Goal: Information Seeking & Learning: Find specific fact

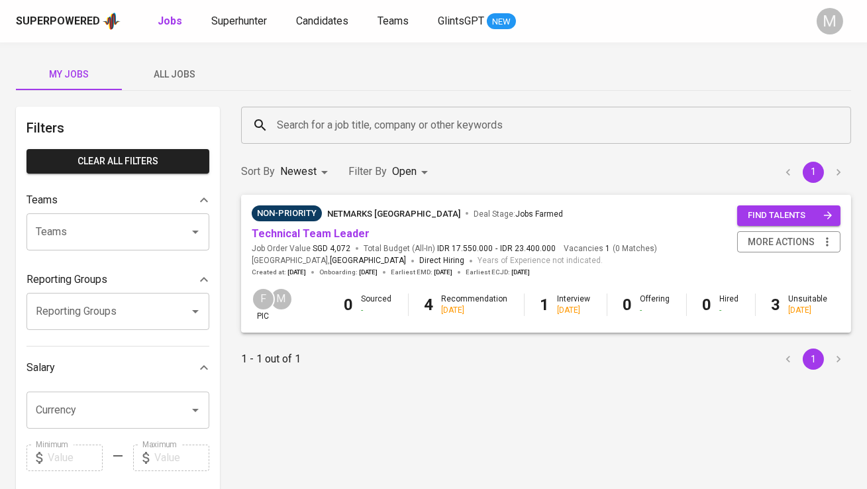
click at [179, 69] on span "All Jobs" at bounding box center [175, 74] width 90 height 17
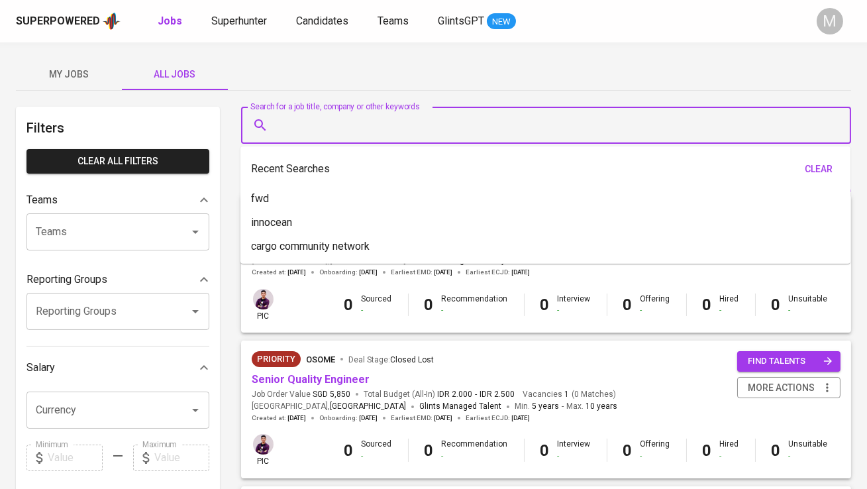
click at [287, 129] on input "Search for a job title, company or other keywords" at bounding box center [549, 125] width 552 height 25
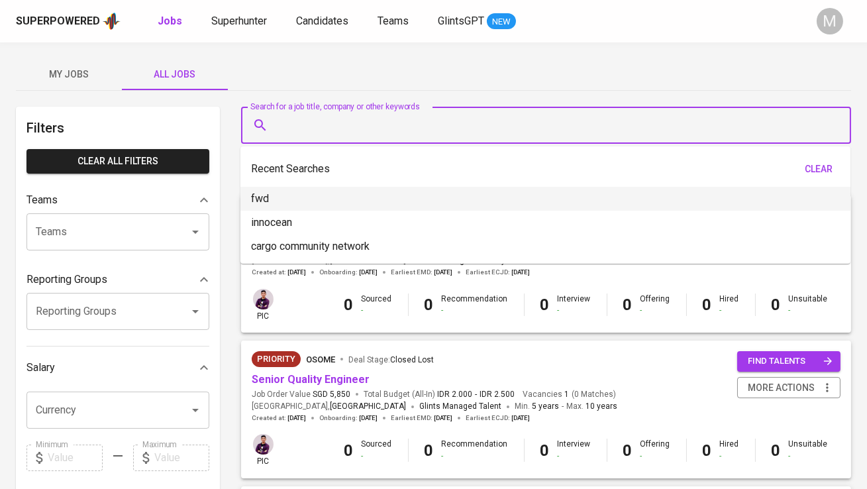
click at [296, 202] on li "fwd" at bounding box center [545, 199] width 610 height 24
type input "fwd"
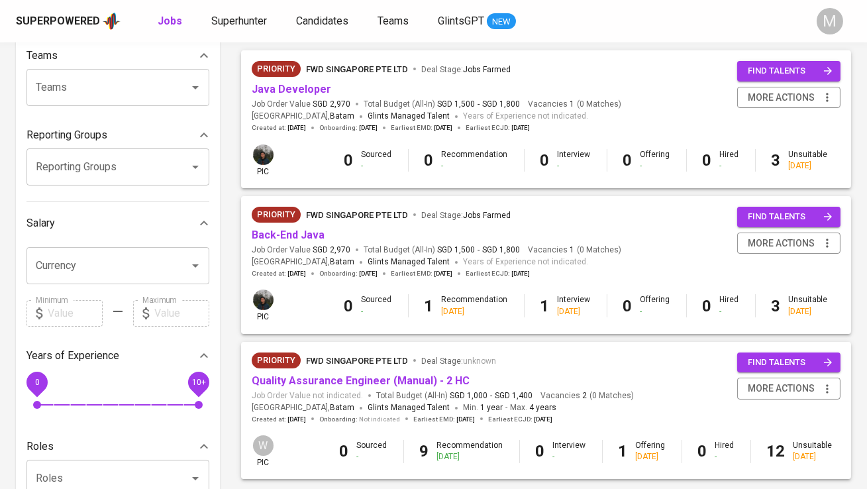
scroll to position [162, 0]
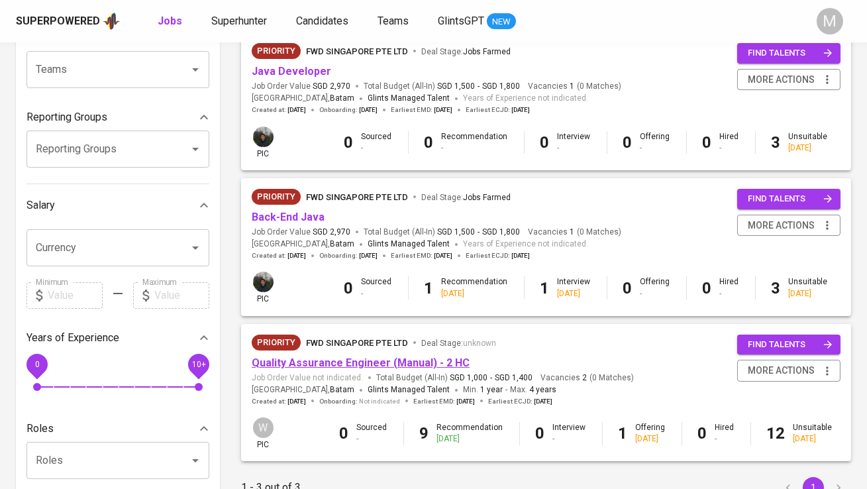
click at [307, 360] on link "Quality Assurance Engineer (Manual) - 2 HC" at bounding box center [361, 362] width 218 height 13
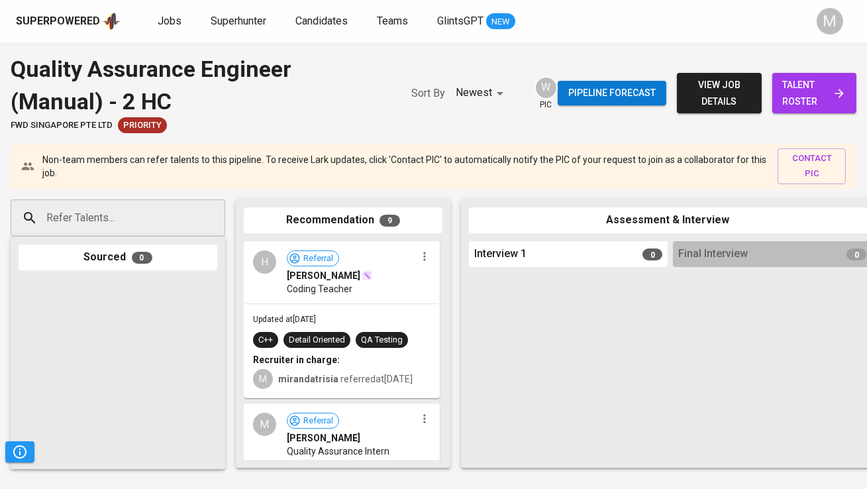
click at [828, 100] on span "talent roster" at bounding box center [814, 93] width 63 height 32
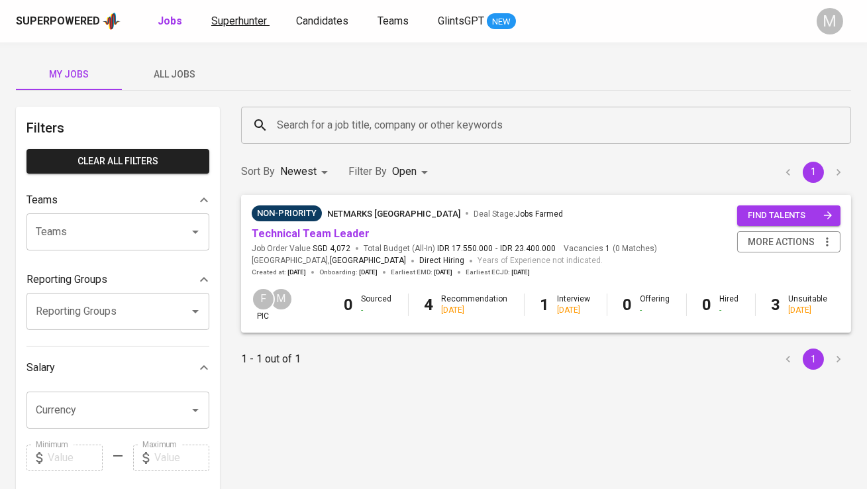
click at [243, 19] on span "Superhunter" at bounding box center [239, 21] width 56 height 13
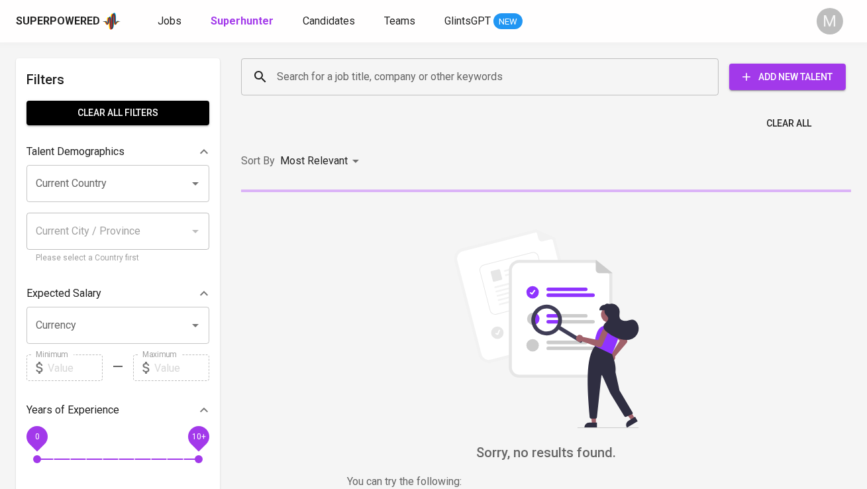
click at [289, 79] on input "Search for a job title, company or other keywords" at bounding box center [482, 76] width 419 height 25
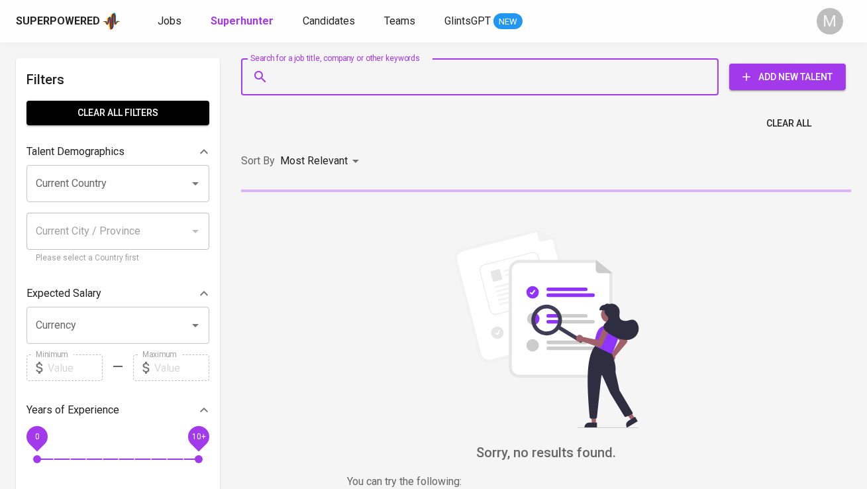
paste input "mathewjudianto0603@gmail.com"
type input "mathewjudianto0603@gmail.com"
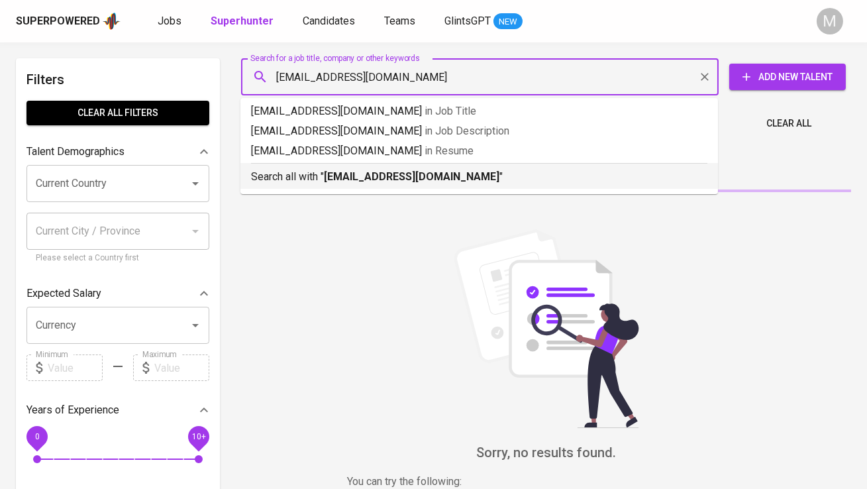
click at [331, 170] on b "mathewjudianto0603@gmail.com" at bounding box center [411, 176] width 175 height 13
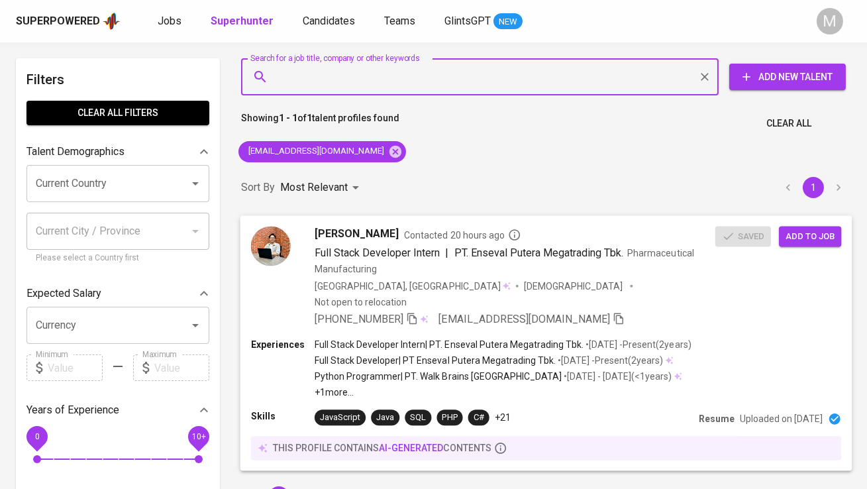
click at [285, 252] on img at bounding box center [271, 246] width 40 height 40
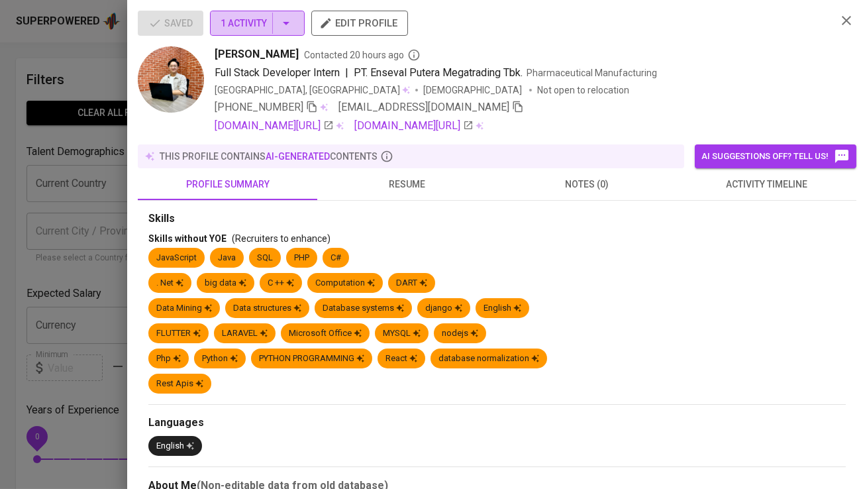
click at [265, 24] on span "1 Activity" at bounding box center [258, 23] width 74 height 17
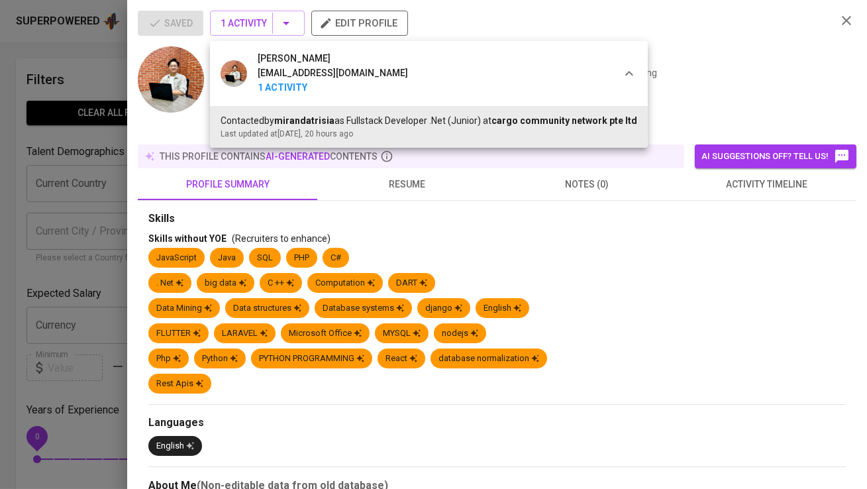
click at [265, 23] on div at bounding box center [433, 244] width 867 height 489
